Goal: Task Accomplishment & Management: Use online tool/utility

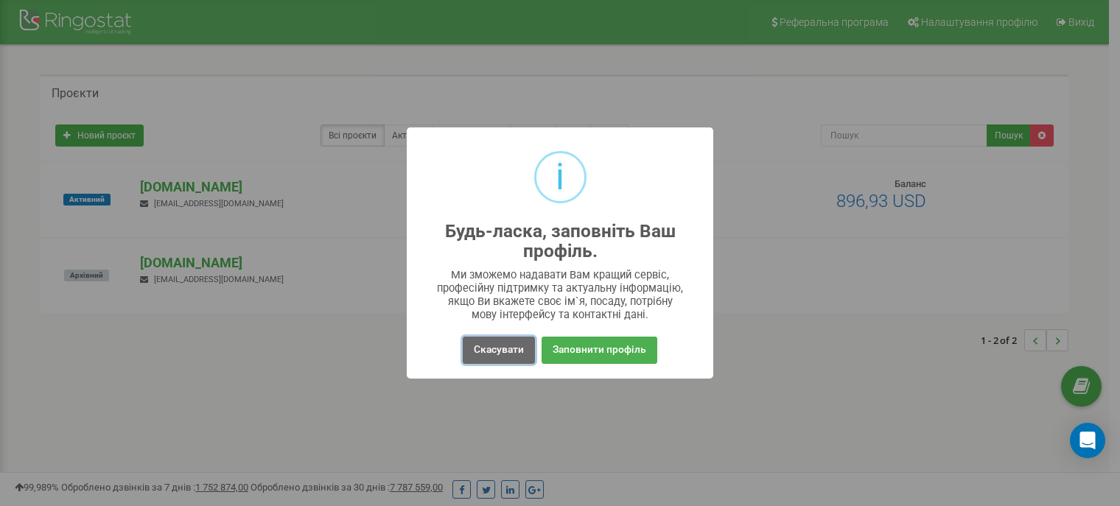
click at [507, 341] on button "Скасувати" at bounding box center [499, 350] width 72 height 27
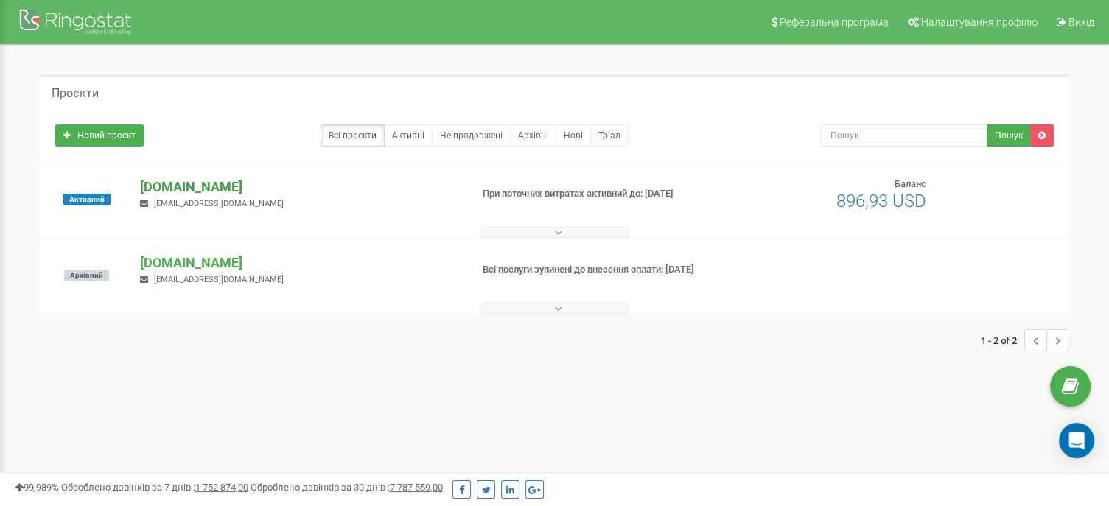
click at [163, 186] on p "[DOMAIN_NAME]" at bounding box center [299, 187] width 318 height 19
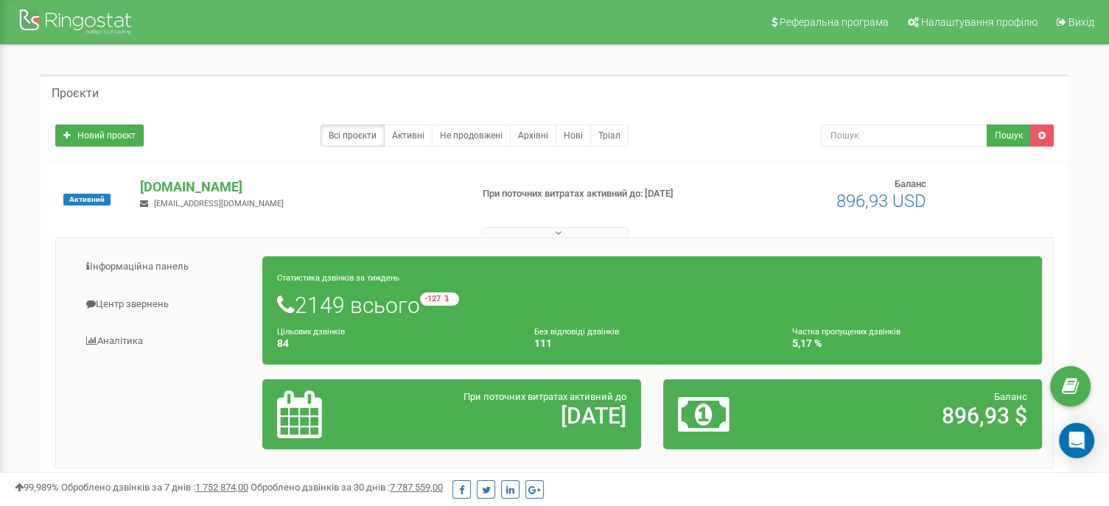
click at [356, 36] on nav "Реферальна програма Налаштування профілю Вихід" at bounding box center [554, 22] width 1109 height 44
click at [172, 186] on p "[DOMAIN_NAME]" at bounding box center [299, 187] width 318 height 19
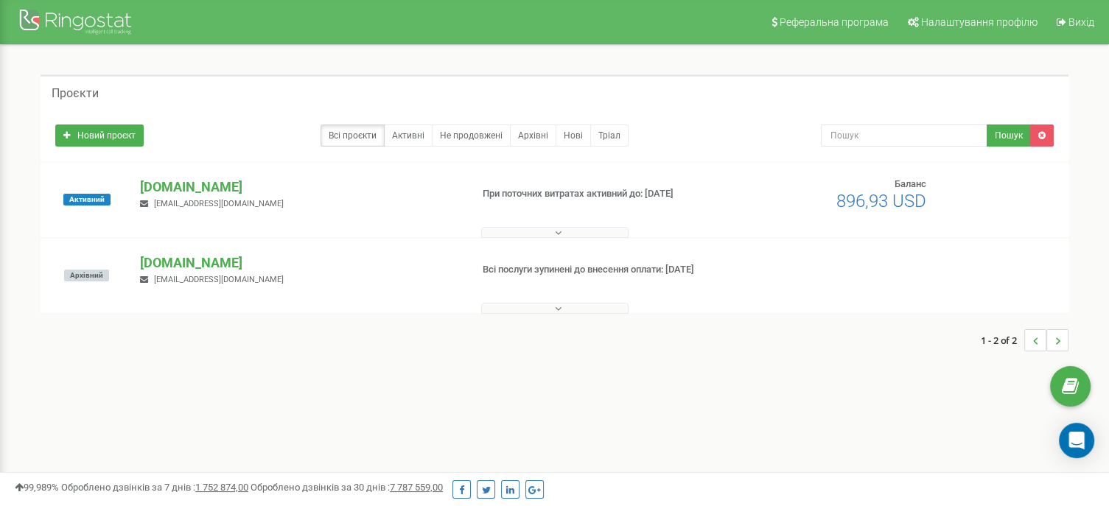
click at [105, 229] on div at bounding box center [554, 229] width 1020 height 15
click at [163, 199] on span "[EMAIL_ADDRESS][DOMAIN_NAME]" at bounding box center [219, 204] width 130 height 10
click at [177, 191] on p "[DOMAIN_NAME]" at bounding box center [299, 187] width 318 height 19
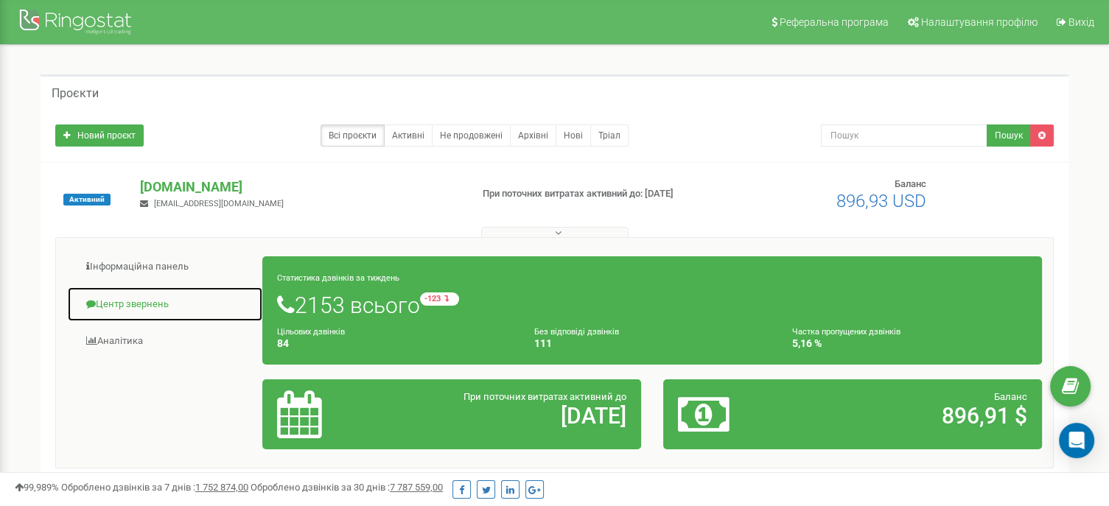
click at [140, 298] on link "Центр звернень" at bounding box center [165, 305] width 196 height 36
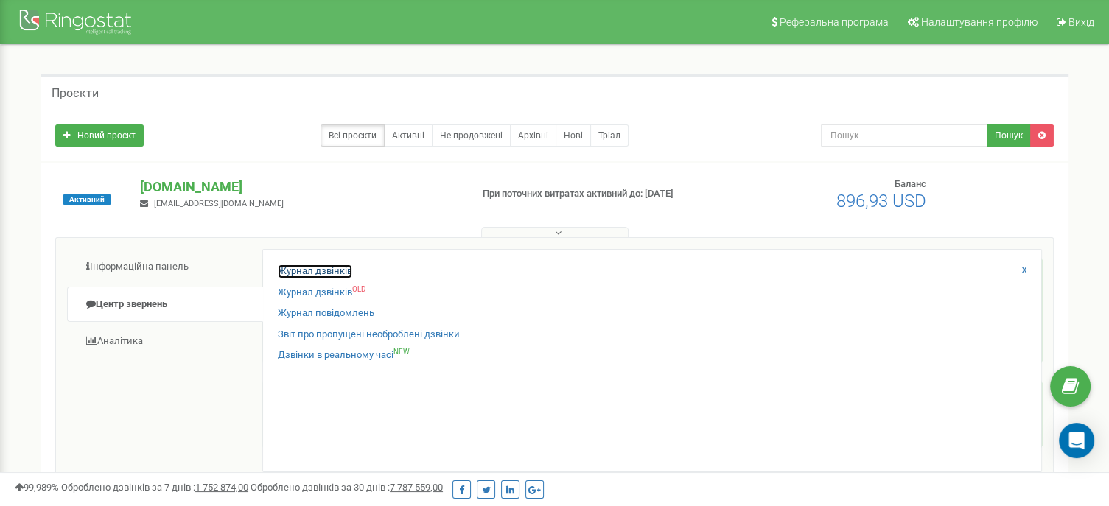
click at [311, 270] on link "Журнал дзвінків" at bounding box center [315, 271] width 74 height 14
click at [312, 273] on link "Журнал дзвінків" at bounding box center [315, 271] width 74 height 14
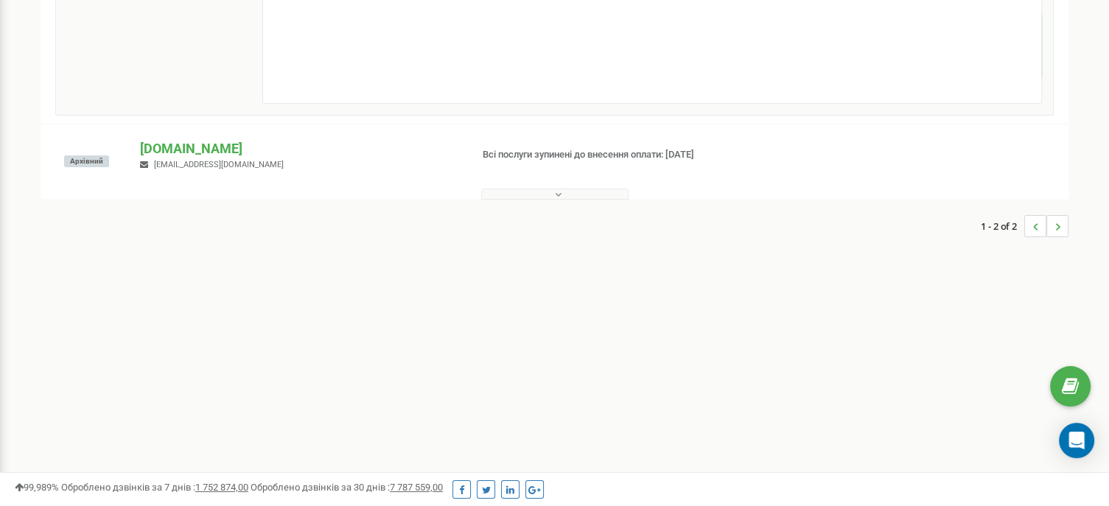
scroll to position [362, 0]
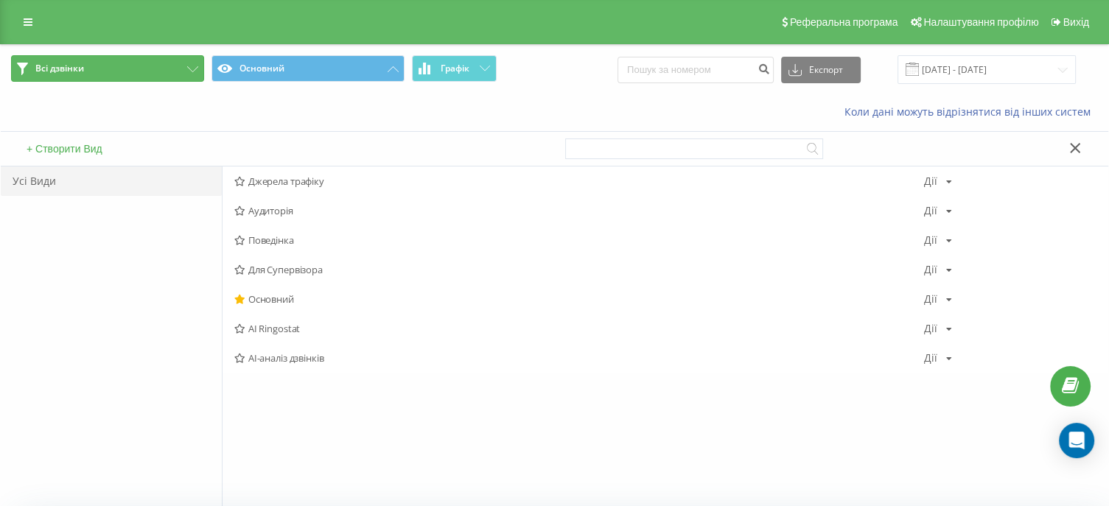
click at [120, 69] on button "Всі дзвінки" at bounding box center [107, 68] width 193 height 27
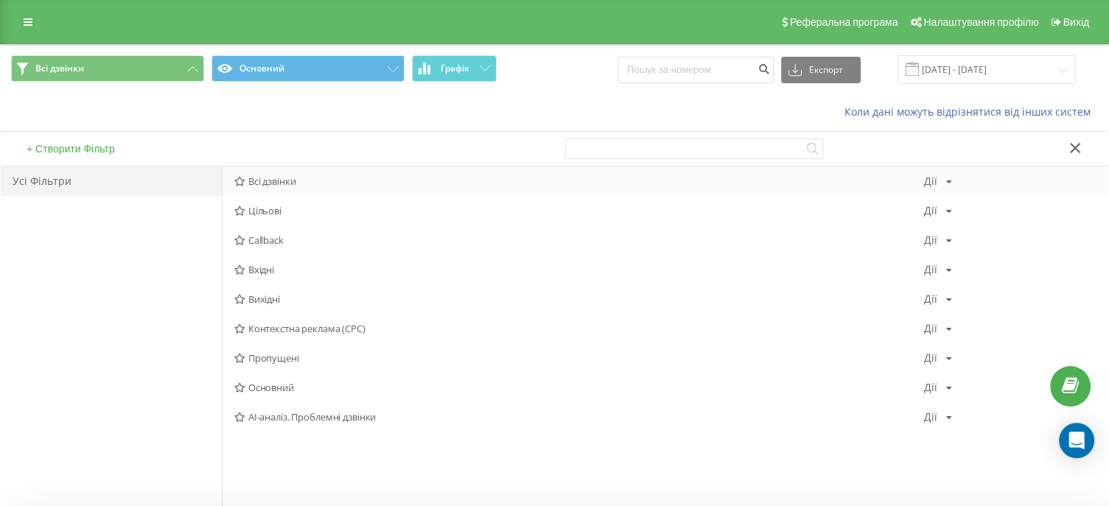
click at [281, 181] on span "Всі дзвінки" at bounding box center [578, 181] width 689 height 10
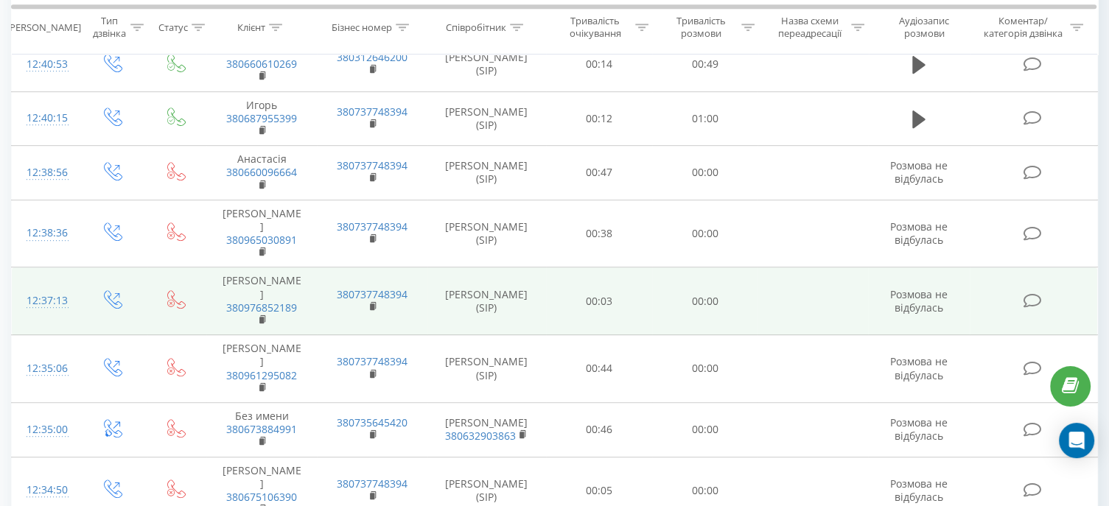
scroll to position [737, 0]
